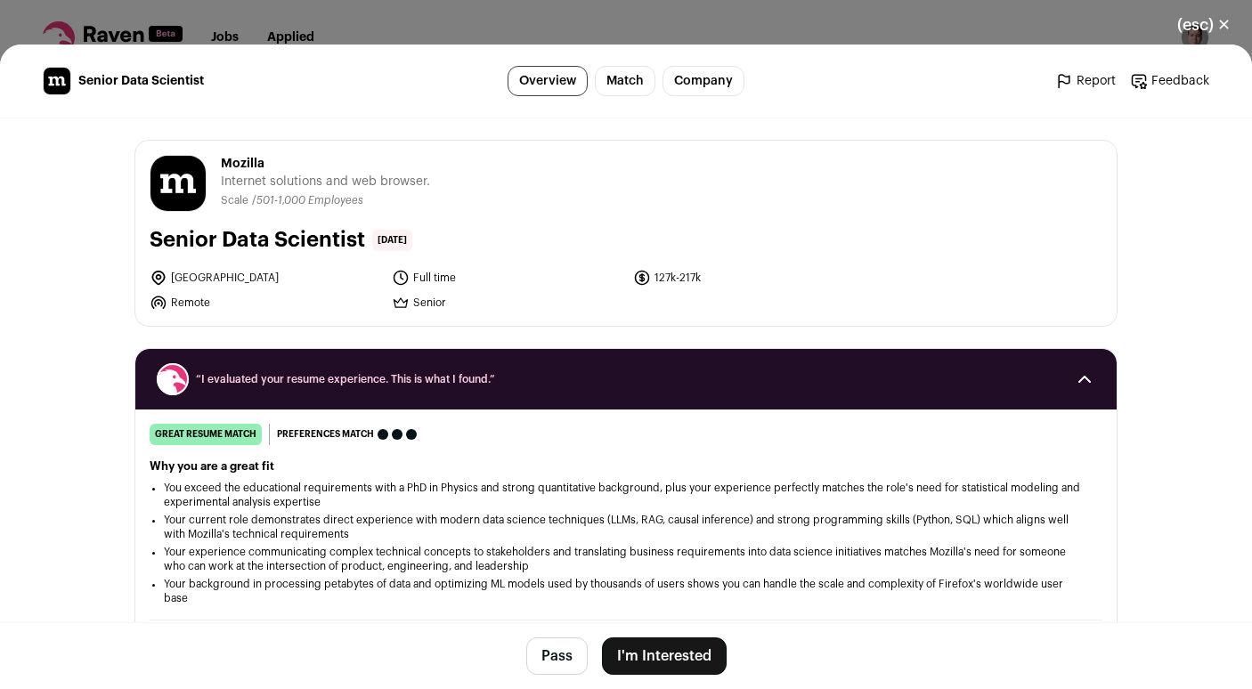
scroll to position [1194, 0]
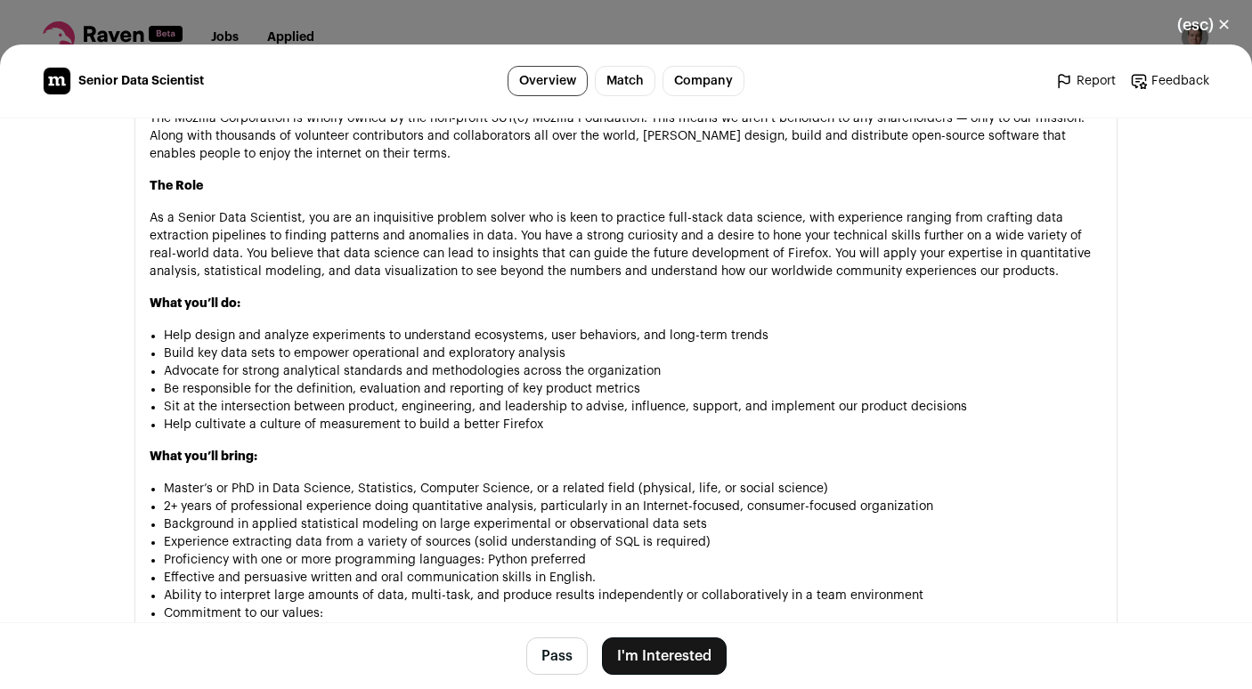
click at [1185, 25] on button "(esc) ✕" at bounding box center [1204, 24] width 96 height 39
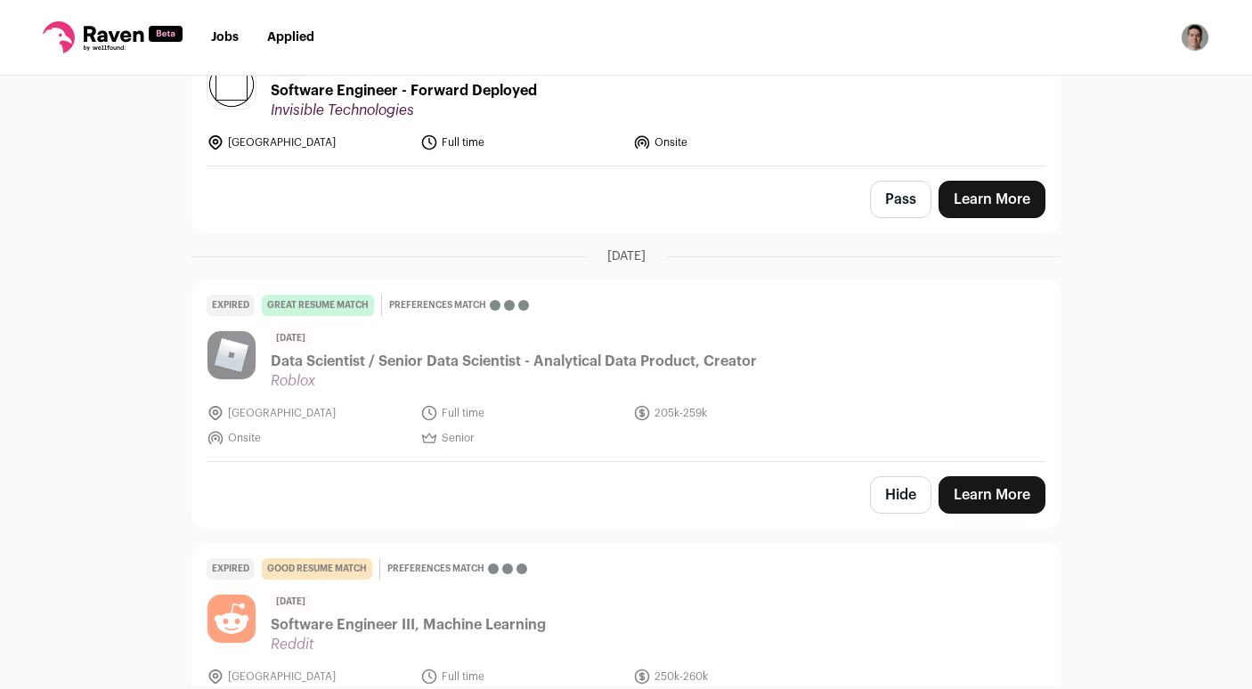
scroll to position [4287, 0]
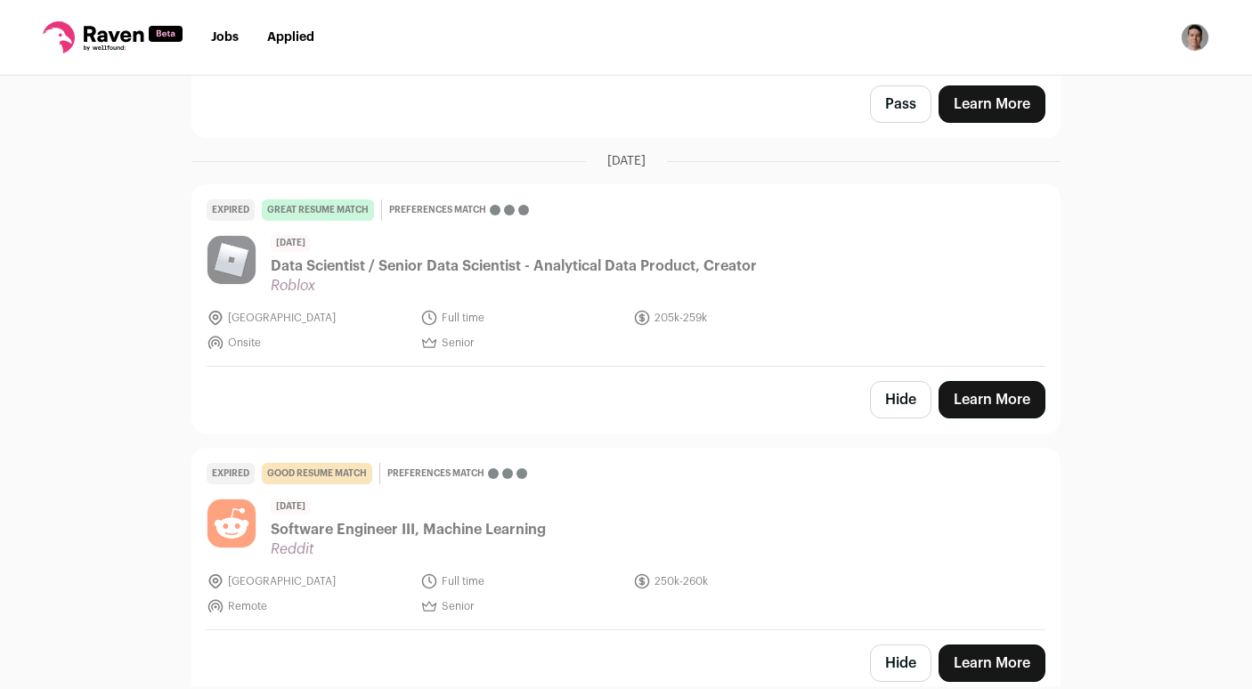
click at [910, 387] on button "Hide" at bounding box center [900, 399] width 61 height 37
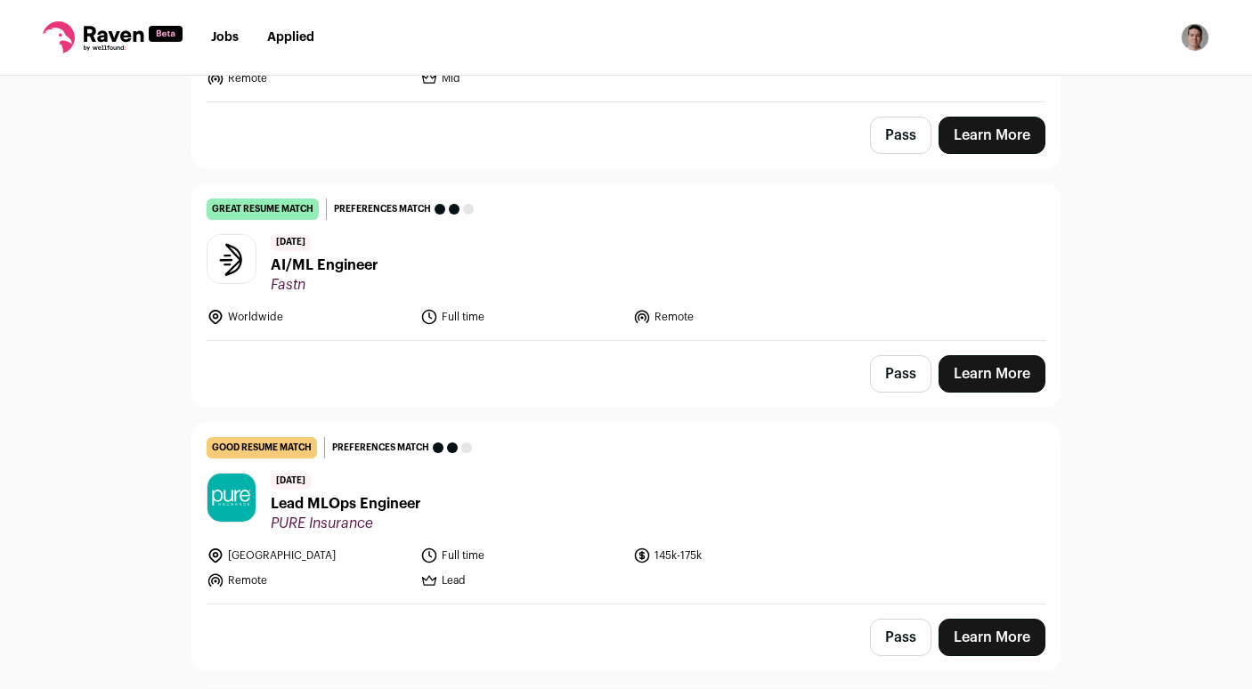
scroll to position [3760, 0]
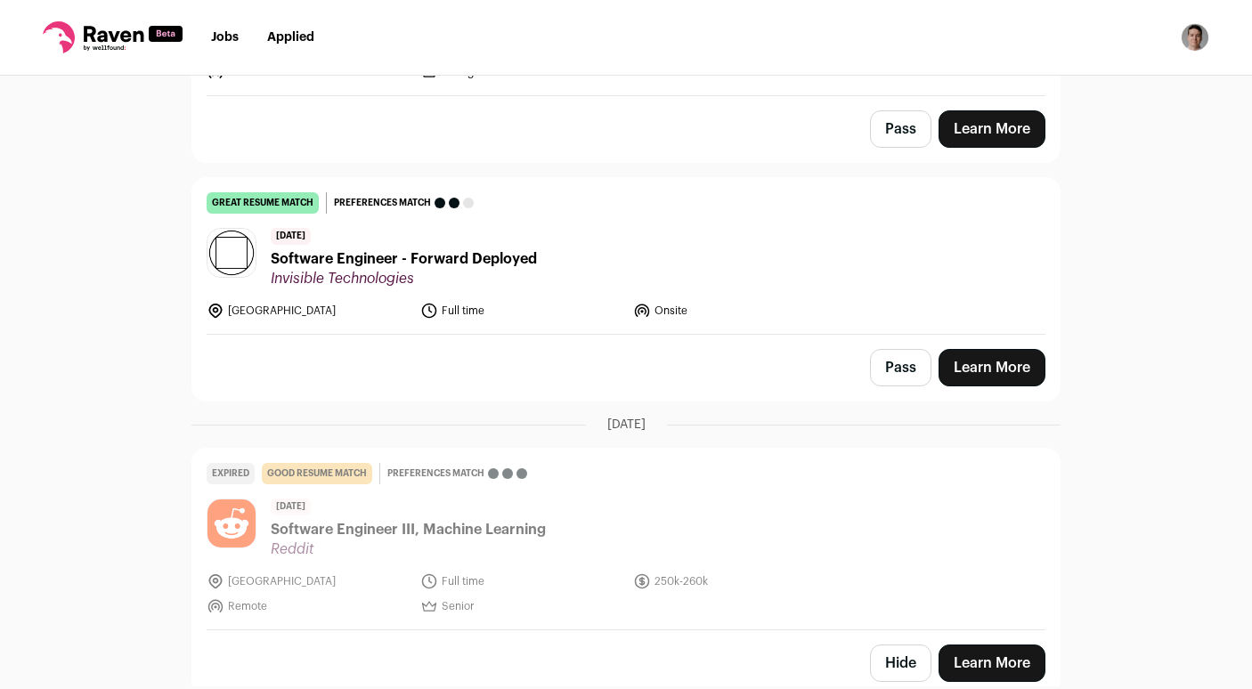
click at [906, 645] on button "Hide" at bounding box center [900, 663] width 61 height 37
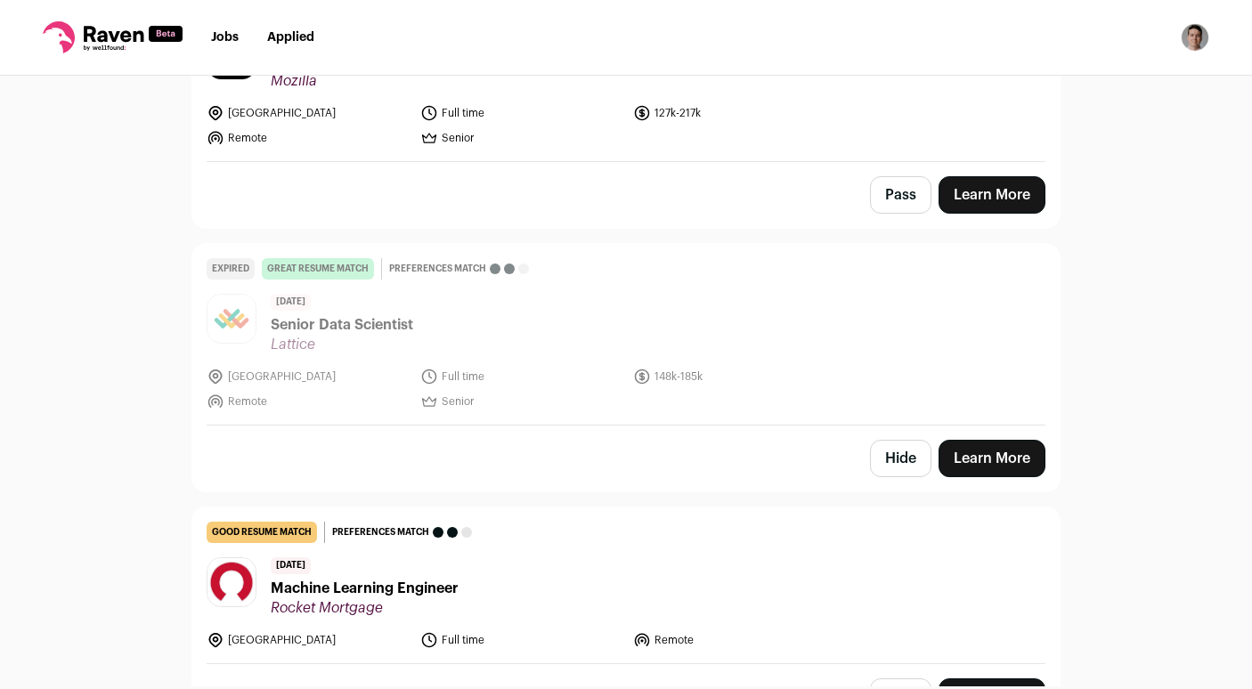
scroll to position [296, 0]
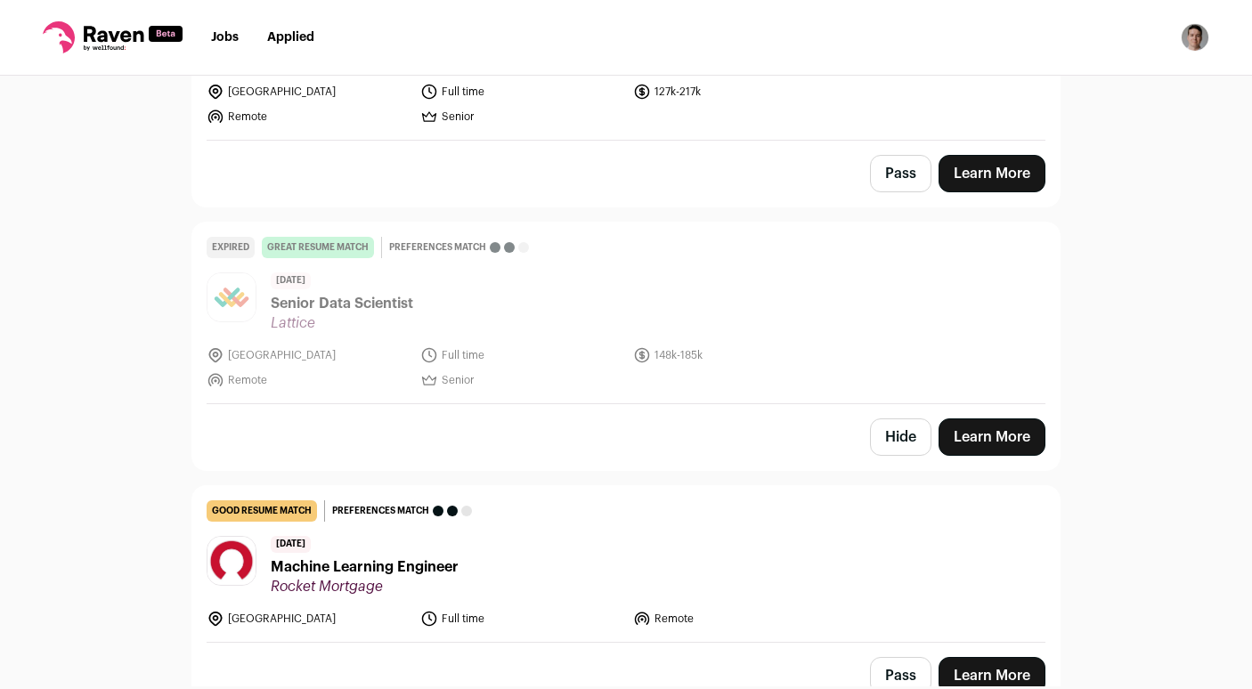
click at [889, 442] on button "Hide" at bounding box center [900, 437] width 61 height 37
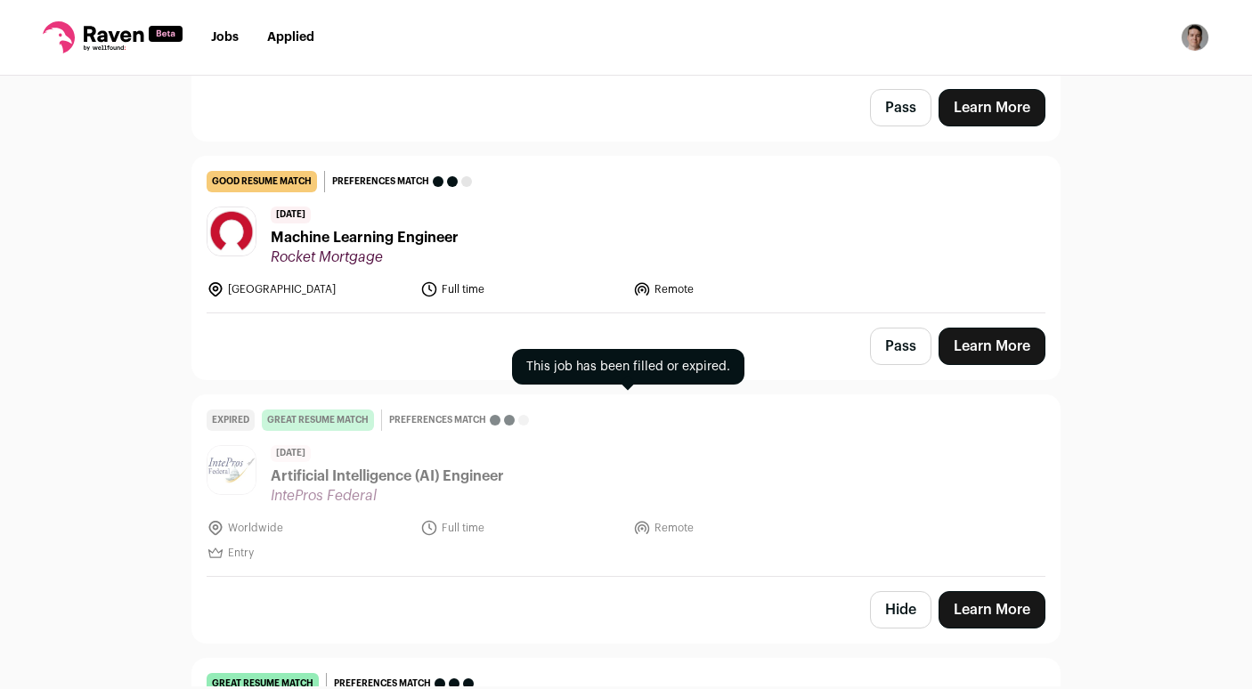
scroll to position [514, 0]
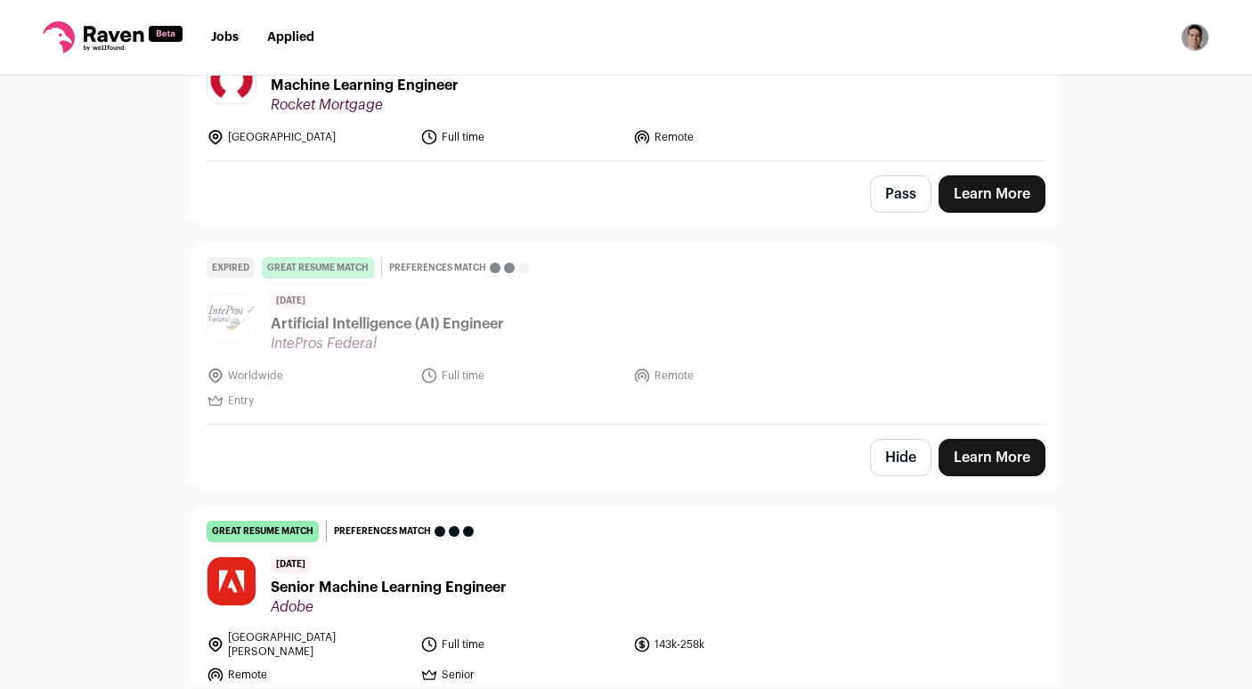
click at [885, 464] on button "Hide" at bounding box center [900, 457] width 61 height 37
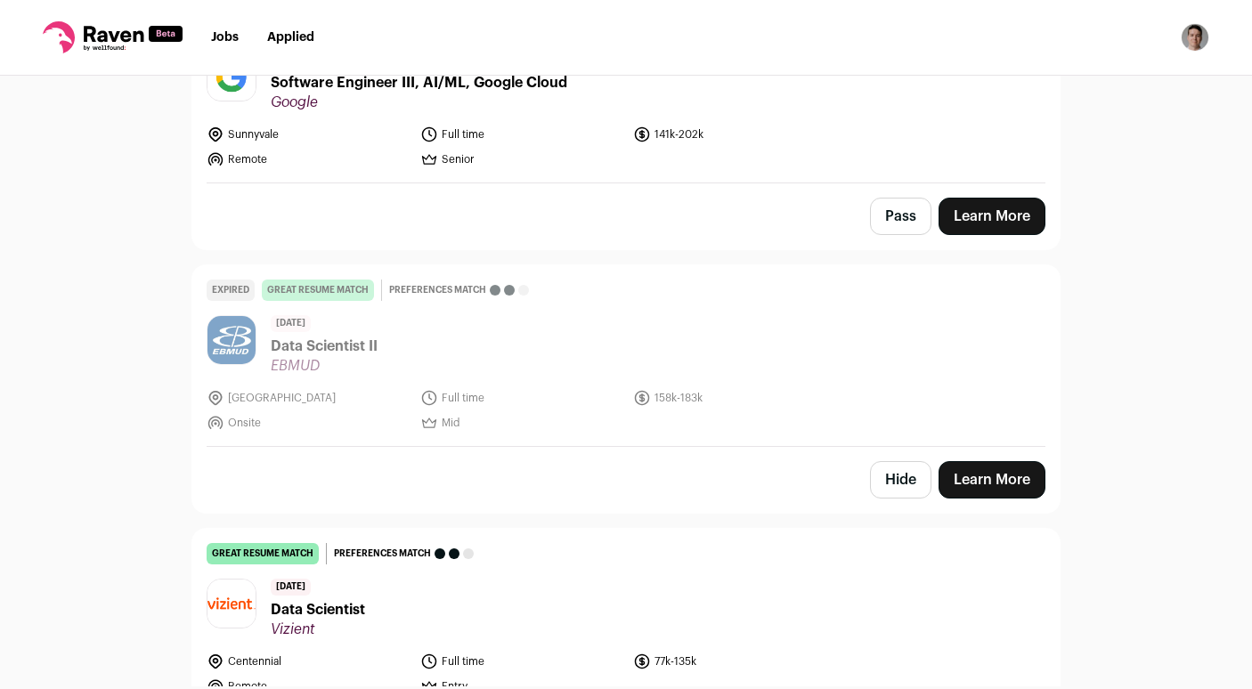
scroll to position [1038, 0]
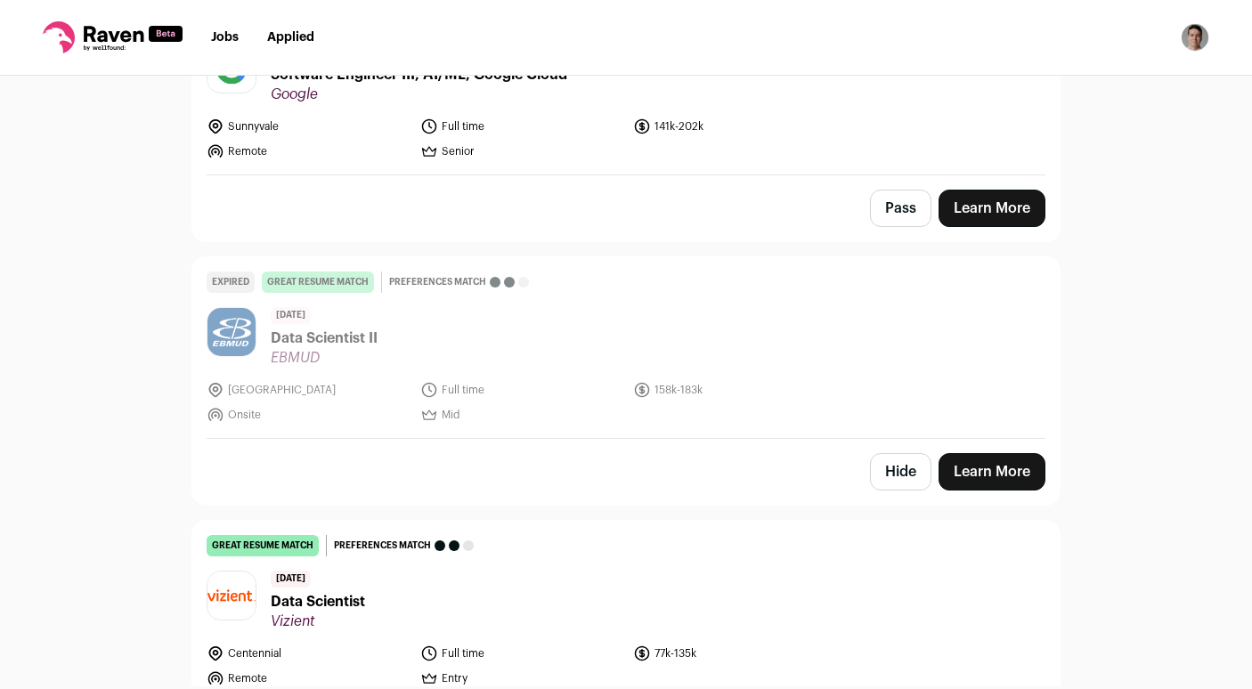
click at [900, 460] on button "Hide" at bounding box center [900, 471] width 61 height 37
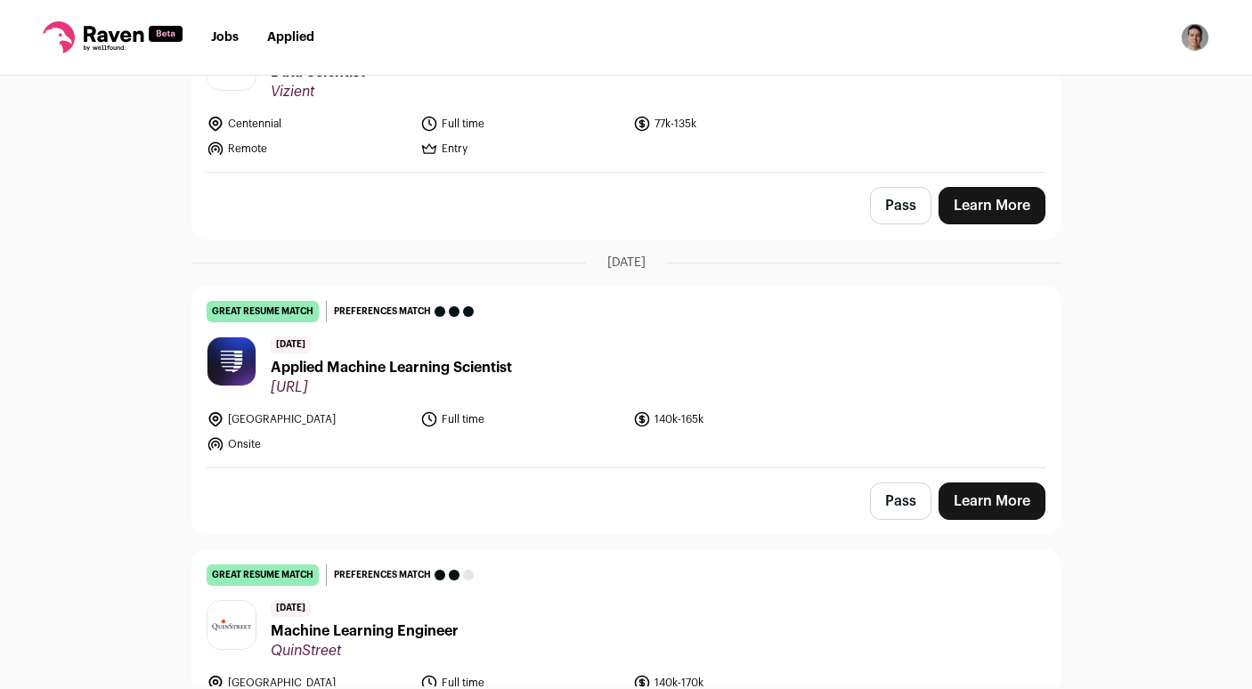
scroll to position [1331, 0]
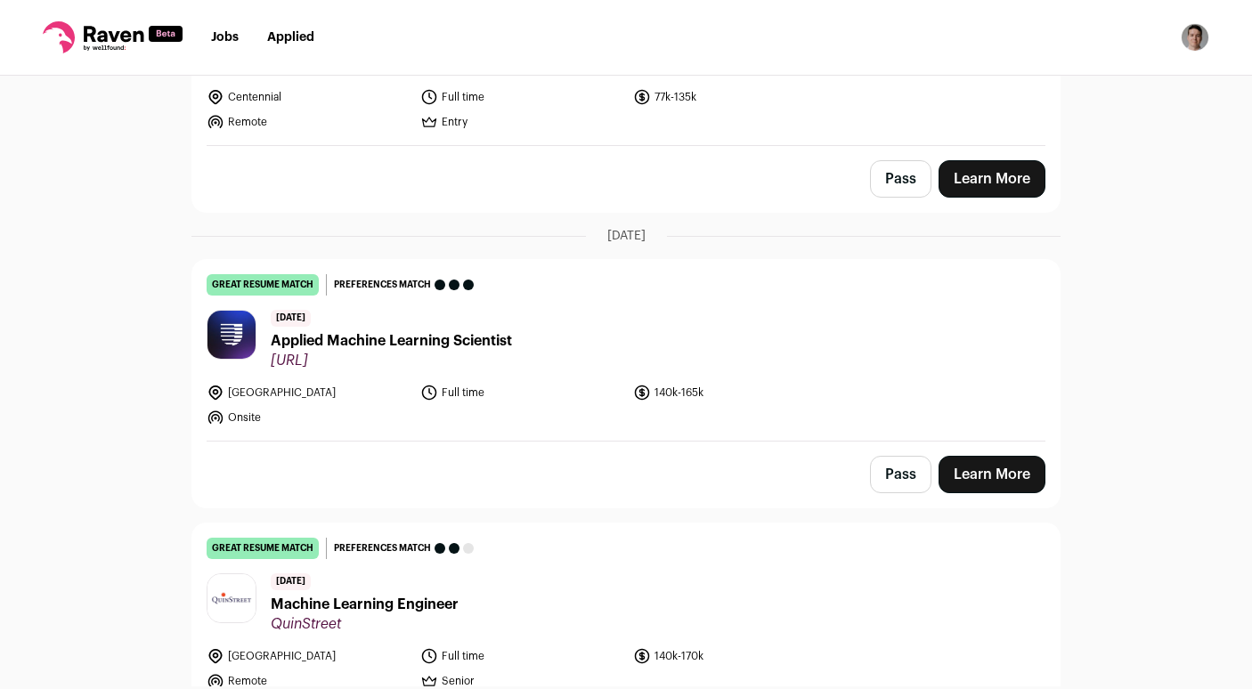
click at [380, 330] on span "Applied Machine Learning Scientist" at bounding box center [391, 340] width 241 height 21
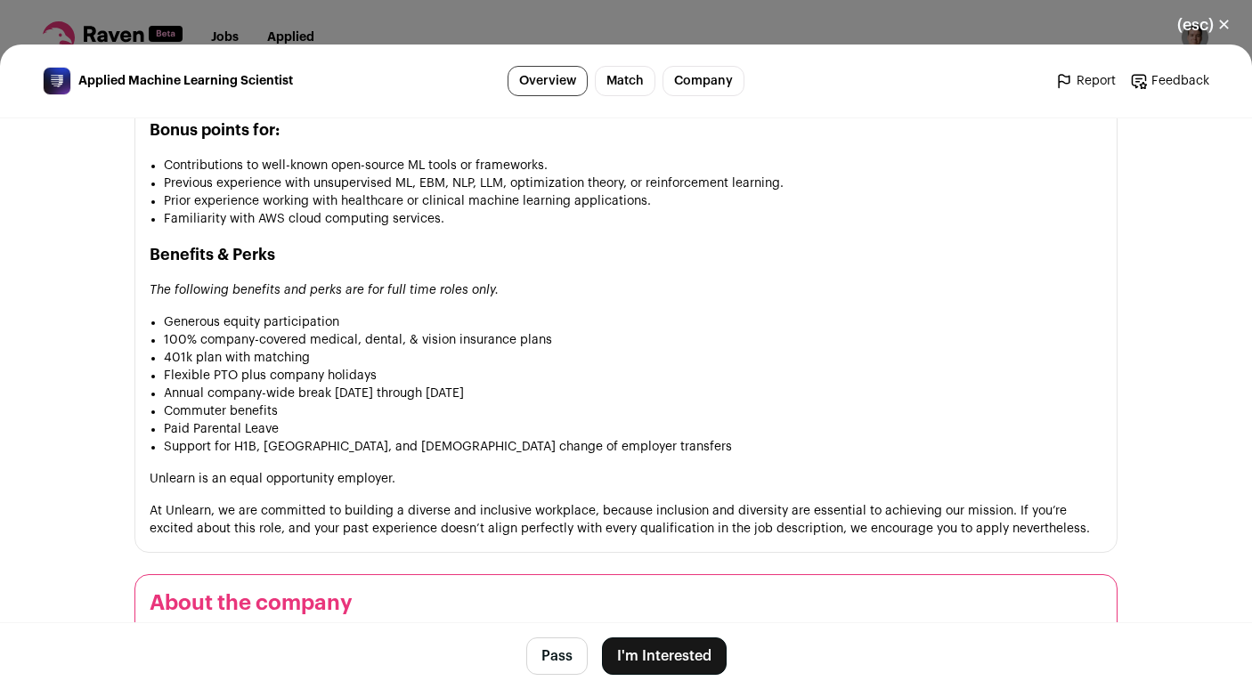
scroll to position [1975, 0]
